Goal: Information Seeking & Learning: Learn about a topic

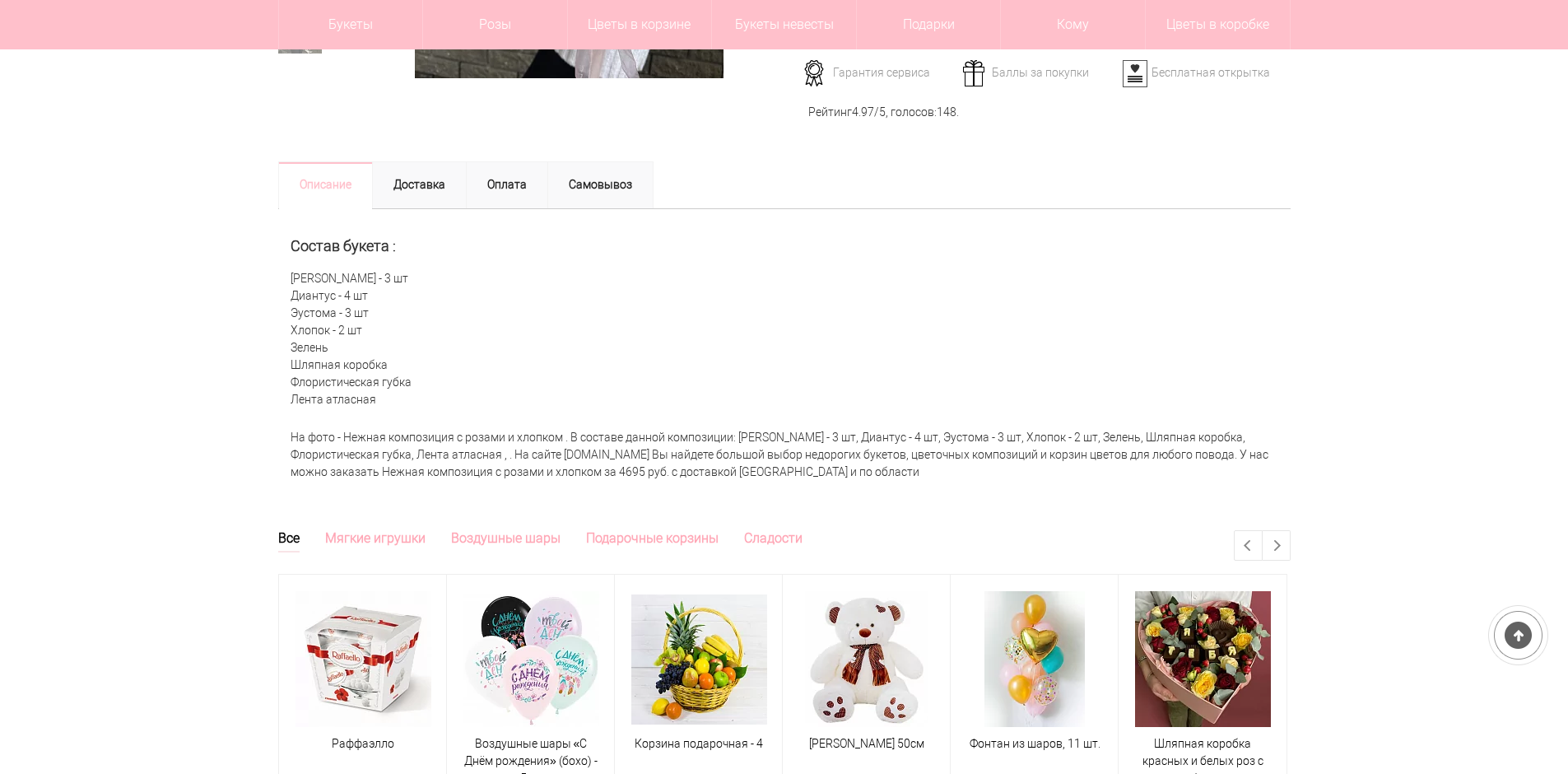
scroll to position [576, 0]
drag, startPoint x: 287, startPoint y: 275, endPoint x: 350, endPoint y: 346, distance: 94.9
click at [350, 346] on div "Состав букета : Роза Пионовидная - 3 шт Диантус - 4 шт Эустома - 3 шт Хлопок - …" at bounding box center [784, 315] width 1013 height 212
click at [286, 356] on div "Состав букета : Роза Пионовидная - 3 шт Диантус - 4 шт Эустома - 3 шт Хлопок - …" at bounding box center [784, 315] width 1013 height 212
drag, startPoint x: 359, startPoint y: 384, endPoint x: 287, endPoint y: 279, distance: 127.3
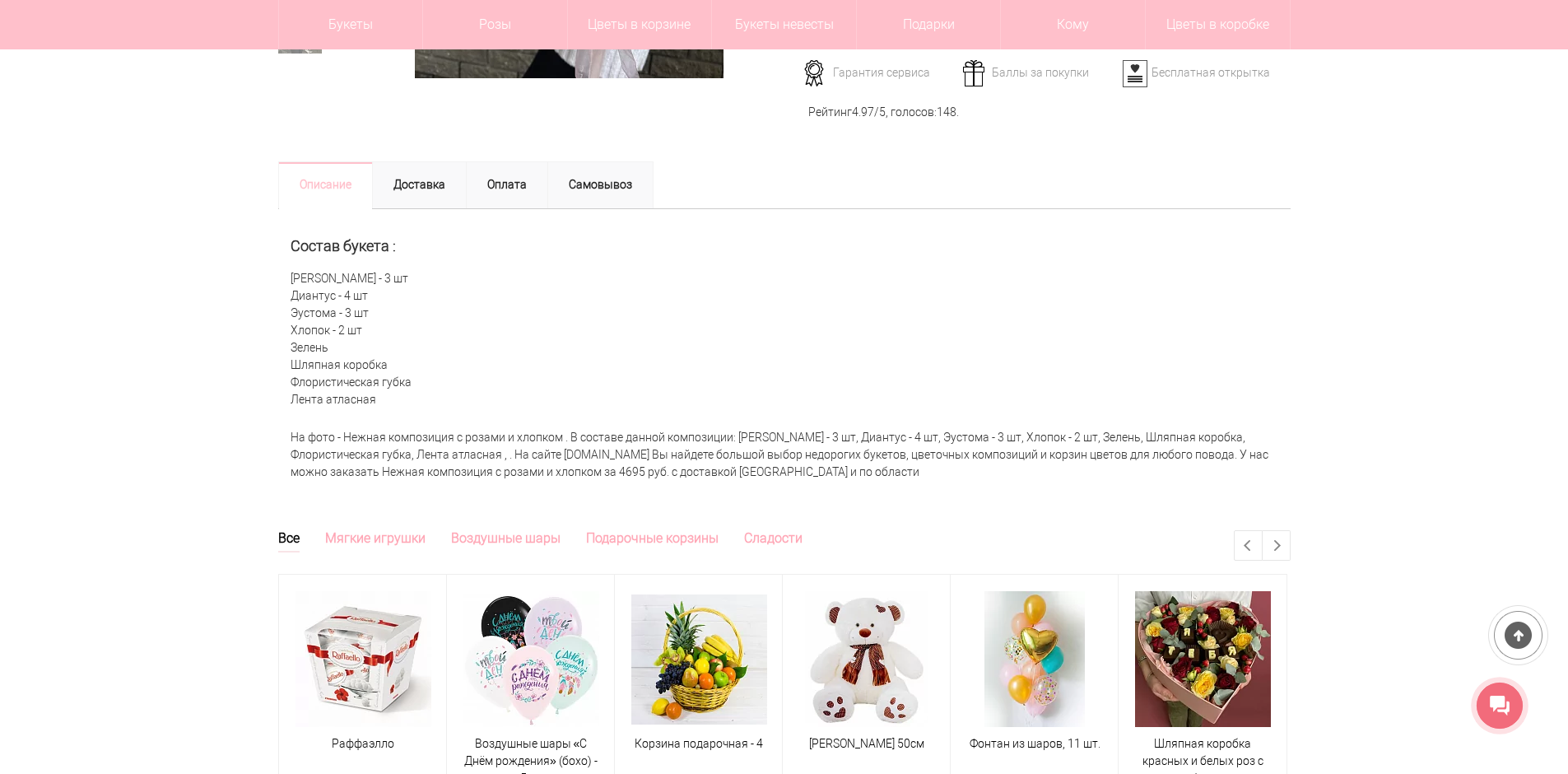
click at [287, 279] on div "Состав букета : Роза Пионовидная - 3 шт Диантус - 4 шт Эустома - 3 шт Хлопок - …" at bounding box center [784, 315] width 1013 height 212
copy div "Роза Пионовидная - 3 шт Диантус - 4 шт Эустома - 3 шт Хлопок - 2 шт Зелень Шляп…"
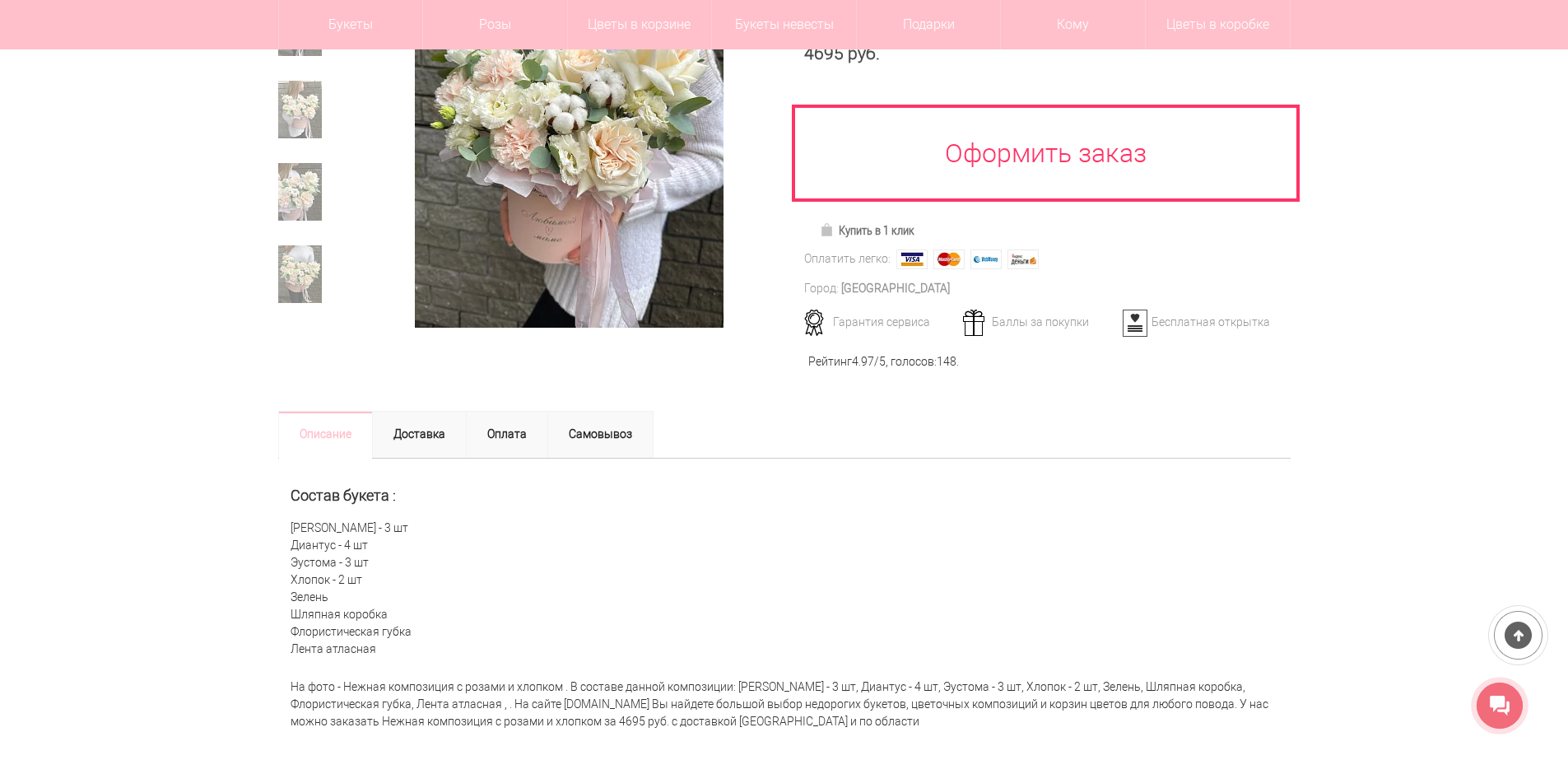
scroll to position [247, 0]
